Goal: Browse casually

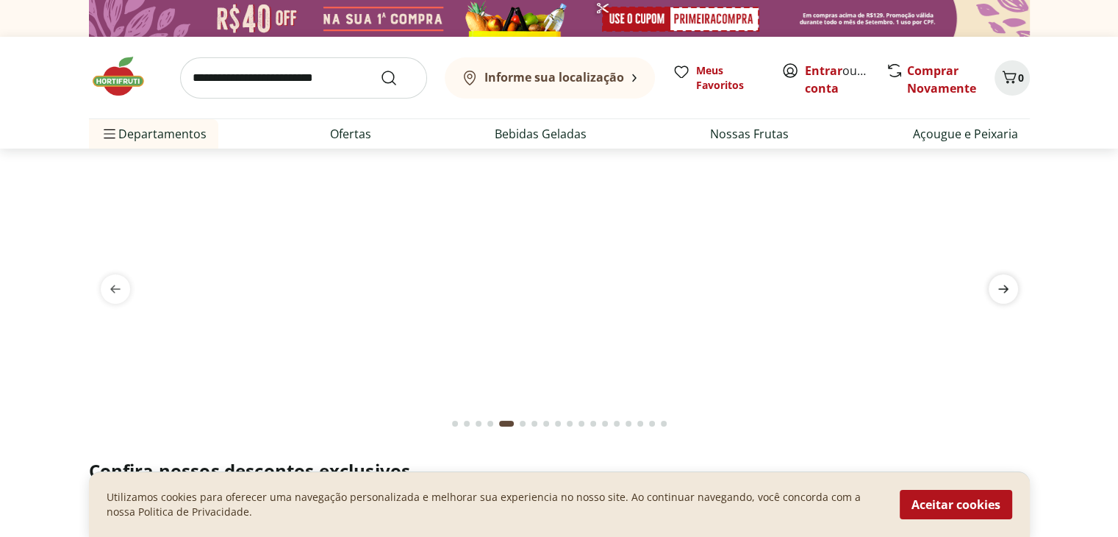
click at [1005, 284] on icon "next" at bounding box center [1003, 289] width 18 height 18
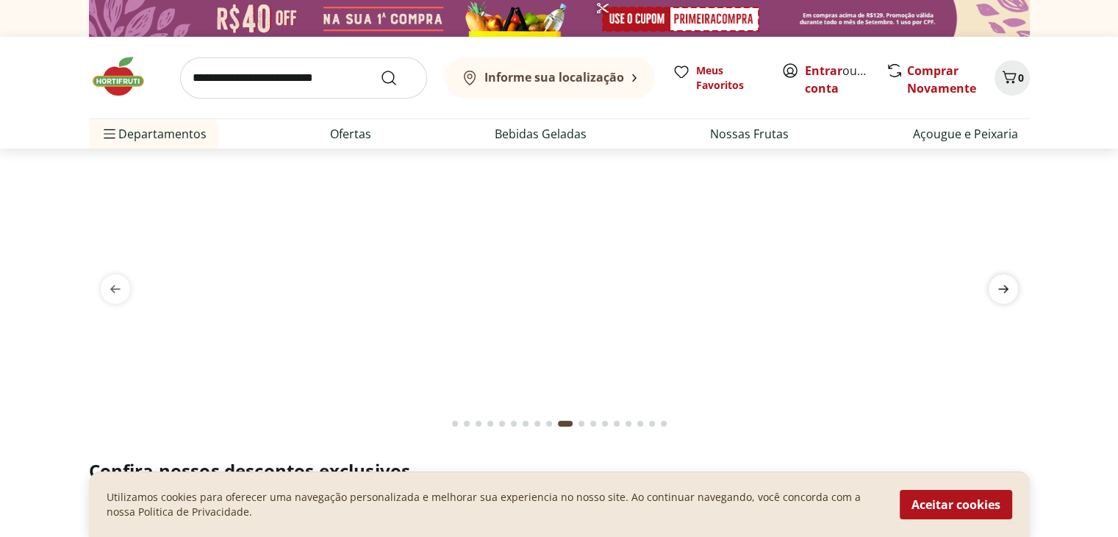
click at [1005, 284] on icon "next" at bounding box center [1003, 289] width 18 height 18
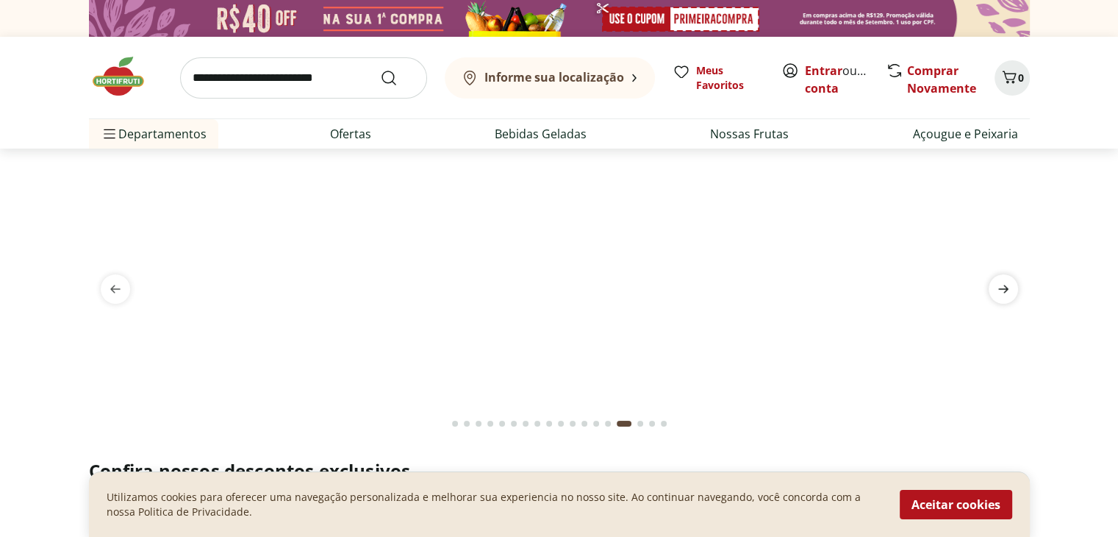
click at [1005, 284] on icon "next" at bounding box center [1003, 289] width 18 height 18
